Goal: Task Accomplishment & Management: Use online tool/utility

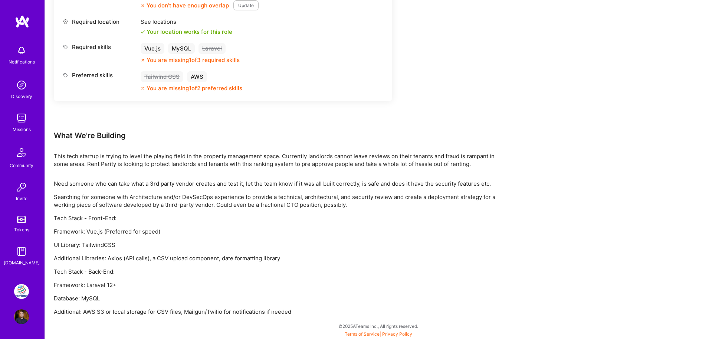
scroll to position [348, 0]
click at [565, 57] on div "Earn tokens for inviting a new [PERSON_NAME] to this mission Do you know the pe…" at bounding box center [378, 44] width 667 height 587
click at [525, 191] on div "Earn tokens for inviting a new [PERSON_NAME] to this mission Do you know the pe…" at bounding box center [378, 44] width 667 height 587
click at [27, 293] on img at bounding box center [21, 291] width 15 height 15
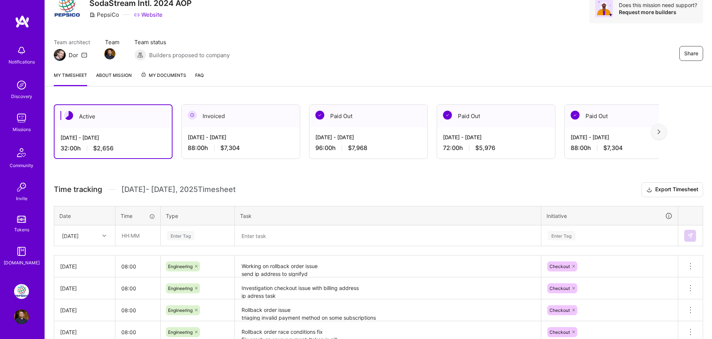
scroll to position [71, 0]
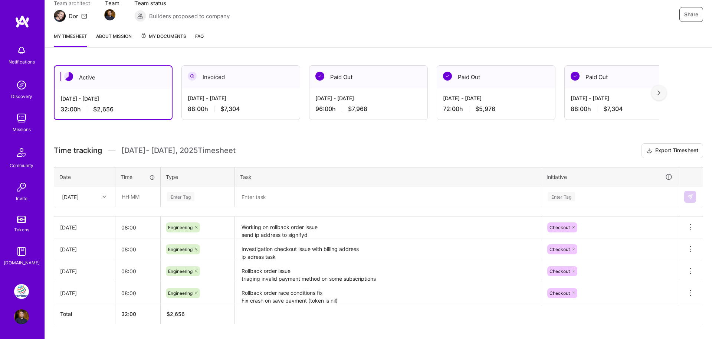
click at [107, 201] on div at bounding box center [104, 196] width 11 height 12
click at [90, 285] on div "[DATE]" at bounding box center [85, 285] width 60 height 14
click at [126, 202] on input "text" at bounding box center [138, 197] width 44 height 20
type input "0"
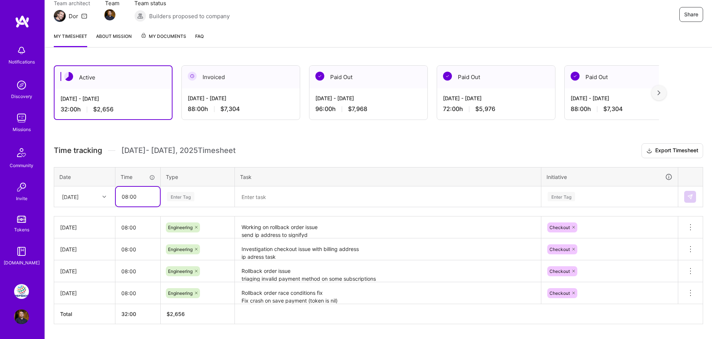
type input "08:00"
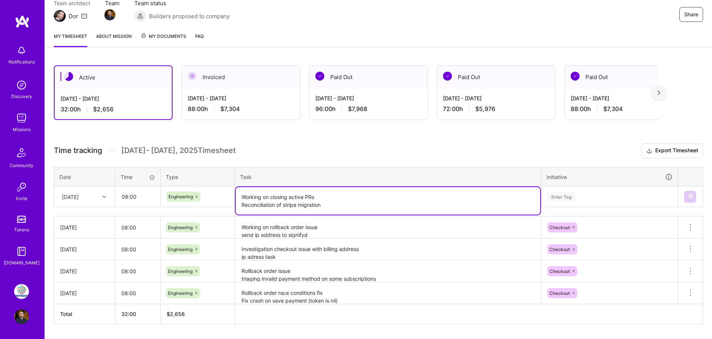
type textarea "Working on closing active PRs Reconciliation of stripe migration"
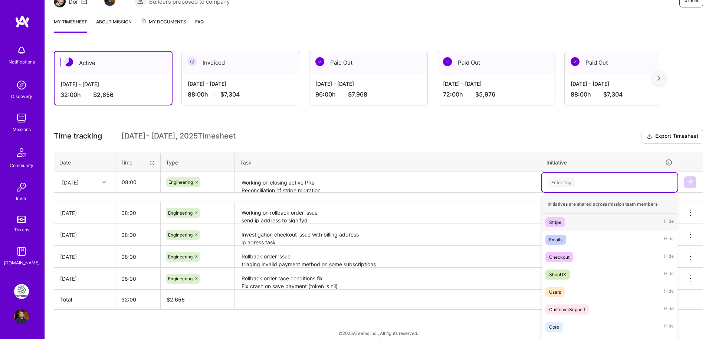
click at [581, 192] on div "option Stripe focused, 1 of 8. 8 results available. Use Up and Down to choose o…" at bounding box center [610, 181] width 136 height 19
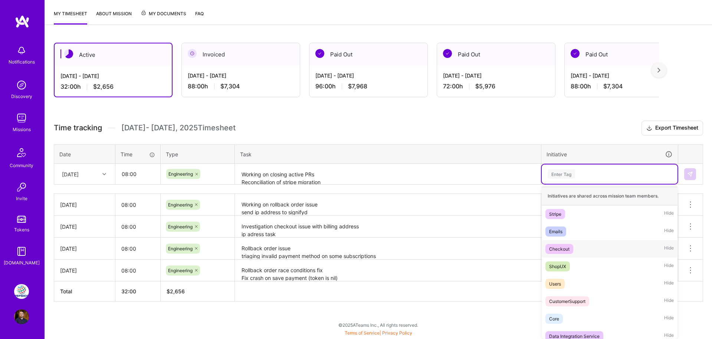
click at [569, 252] on div "Checkout" at bounding box center [559, 249] width 20 height 8
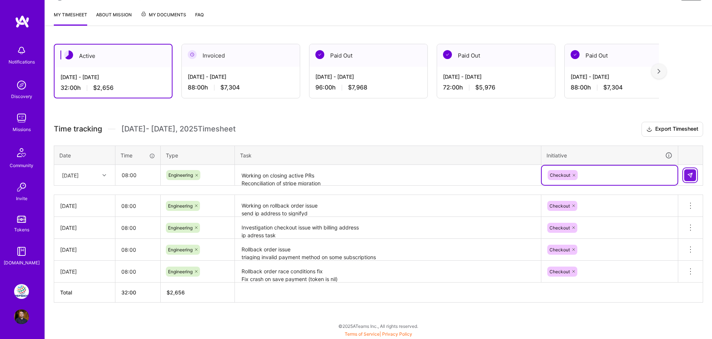
click at [691, 171] on button at bounding box center [690, 175] width 12 height 12
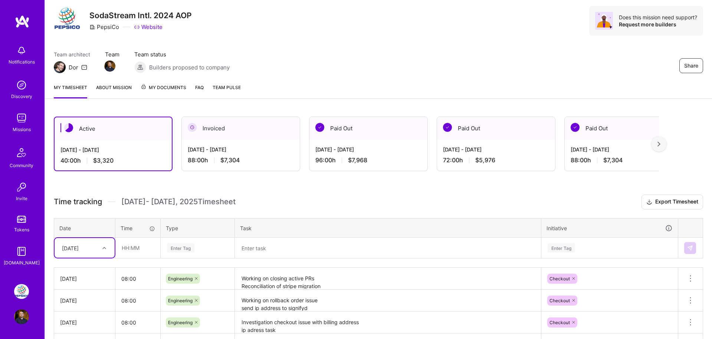
scroll to position [14, 0]
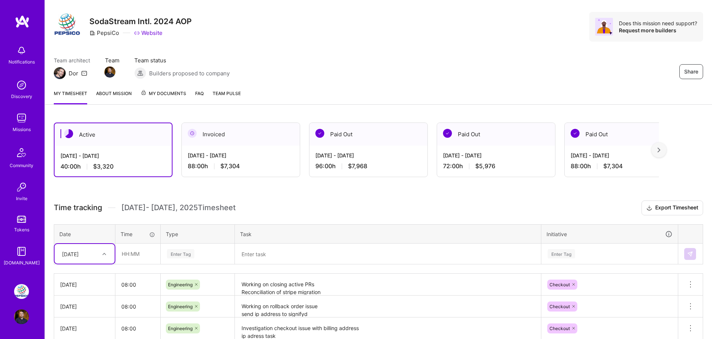
click at [16, 19] on img at bounding box center [22, 21] width 15 height 13
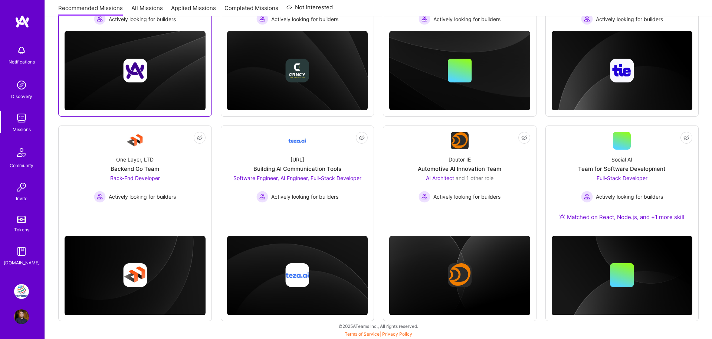
scroll to position [177, 0]
